Goal: Check status

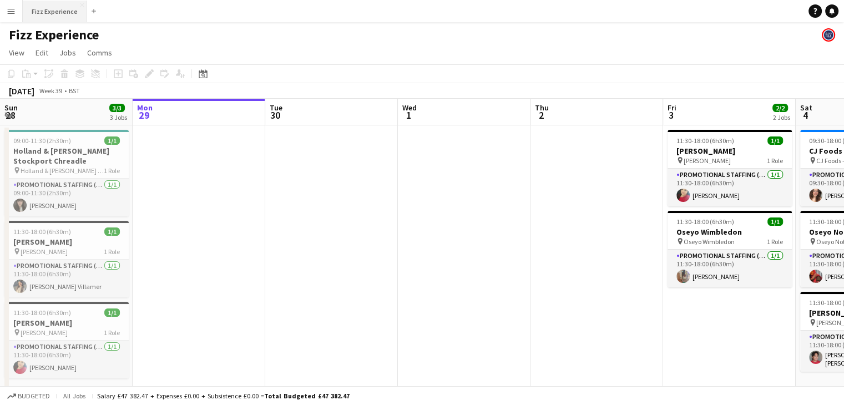
click at [63, 13] on button "Fizz Experience Close" at bounding box center [55, 12] width 64 height 22
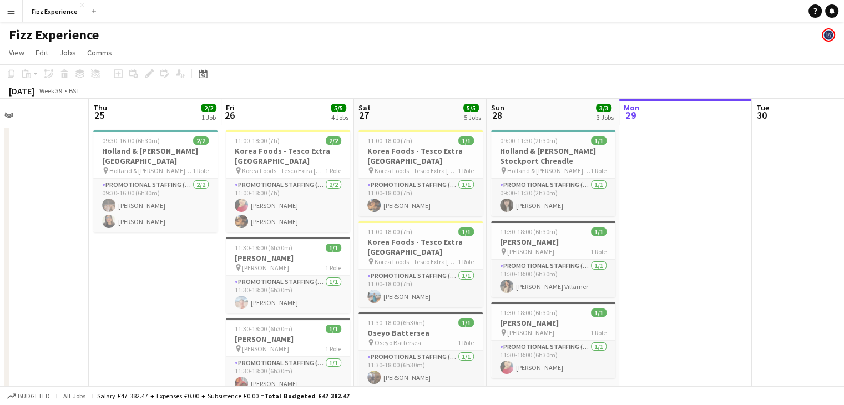
click at [7, 15] on app-icon "Menu" at bounding box center [11, 11] width 9 height 9
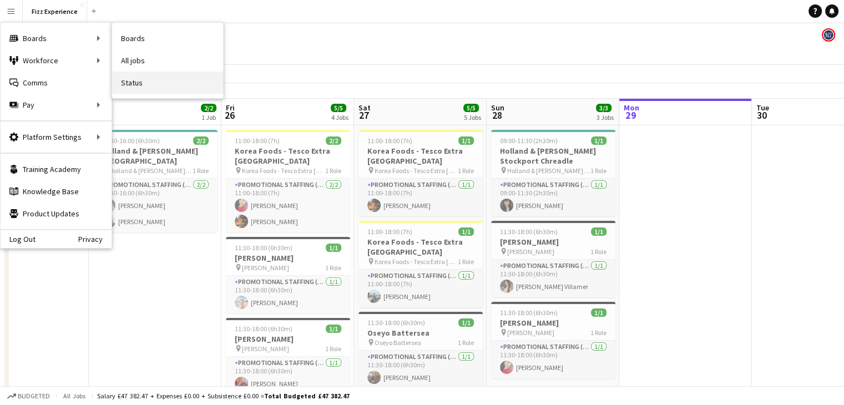
click at [136, 87] on link "Status" at bounding box center [167, 83] width 111 height 22
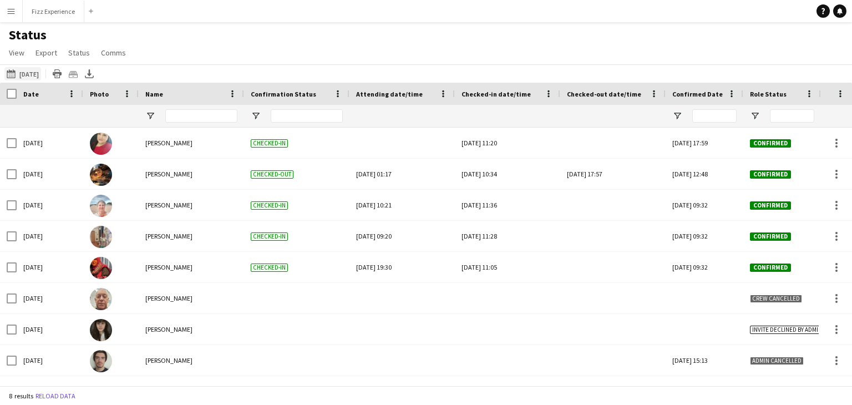
click at [41, 75] on button "[DATE] to [DATE] [DATE]" at bounding box center [22, 73] width 37 height 13
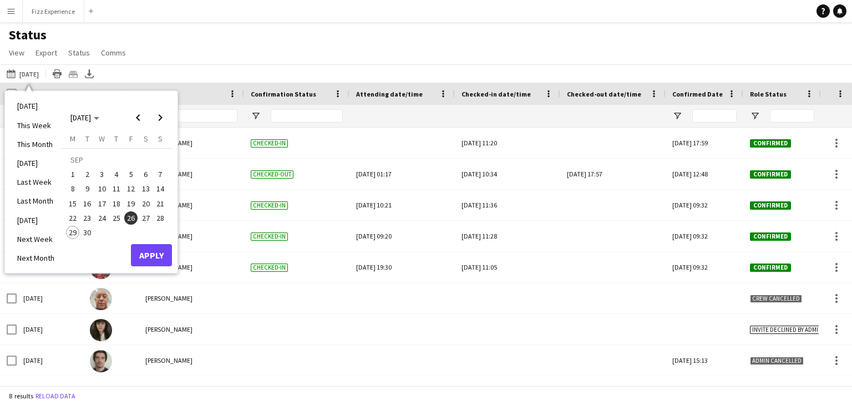
click at [159, 220] on span "28" at bounding box center [160, 217] width 13 height 13
click at [161, 249] on button "Apply" at bounding box center [151, 255] width 41 height 22
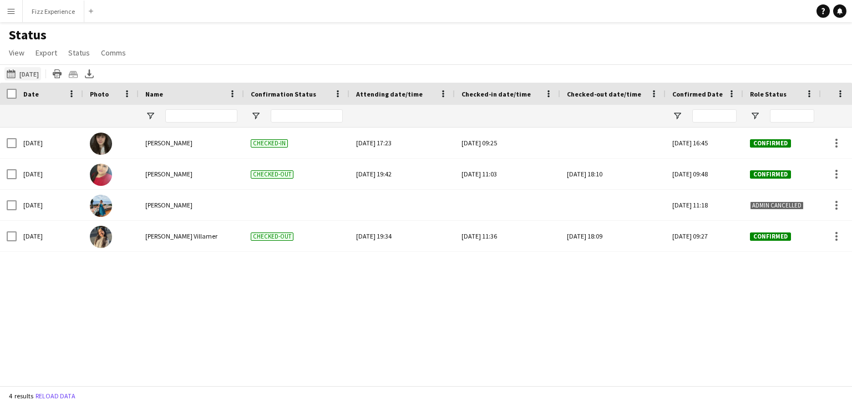
click at [35, 74] on button "[DATE] to [DATE] [DATE]" at bounding box center [22, 73] width 37 height 13
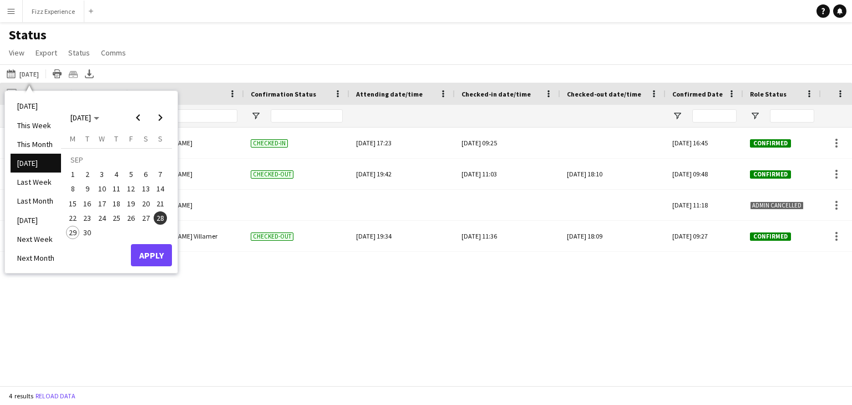
click at [142, 219] on span "27" at bounding box center [145, 217] width 13 height 13
click at [165, 251] on button "Apply" at bounding box center [151, 255] width 41 height 22
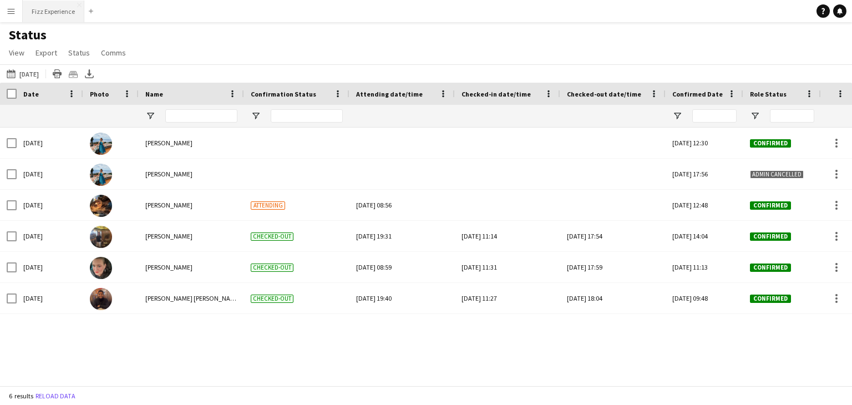
click at [57, 9] on button "Fizz Experience Close" at bounding box center [54, 12] width 62 height 22
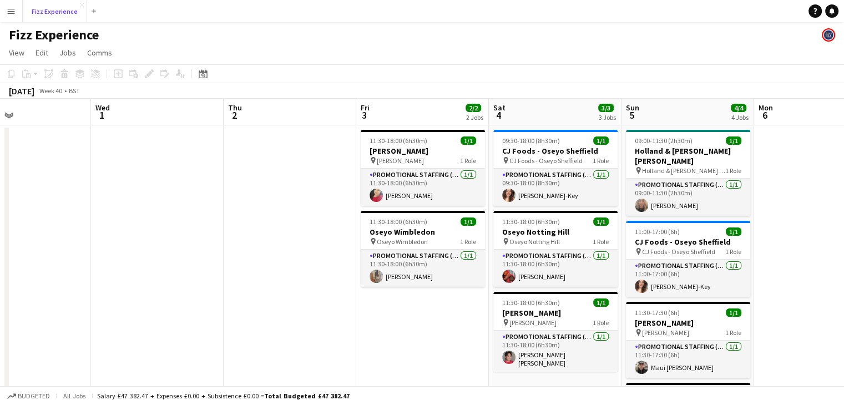
scroll to position [0, 308]
